Goal: Information Seeking & Learning: Learn about a topic

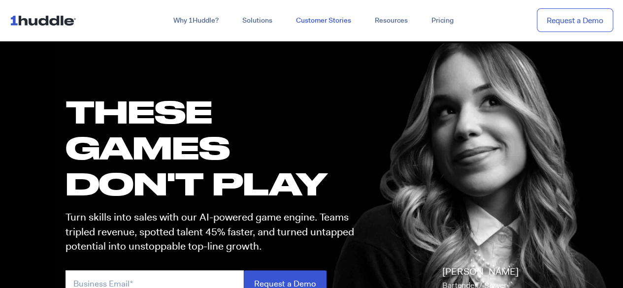
click at [329, 17] on link "Customer Stories" at bounding box center [323, 21] width 79 height 18
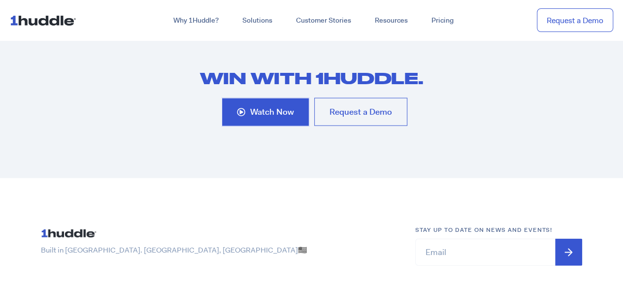
scroll to position [4781, 0]
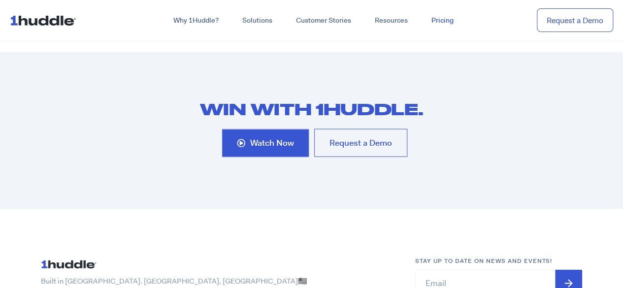
click at [439, 18] on link "Pricing" at bounding box center [443, 21] width 46 height 18
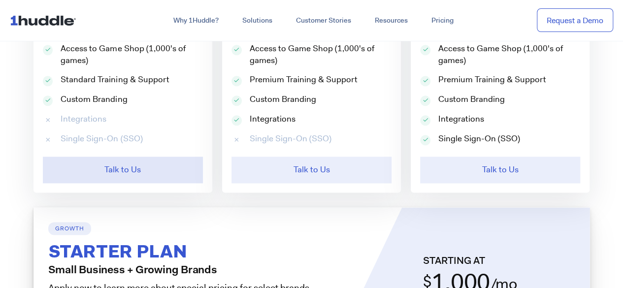
scroll to position [690, 0]
